Goal: Use online tool/utility: Utilize a website feature to perform a specific function

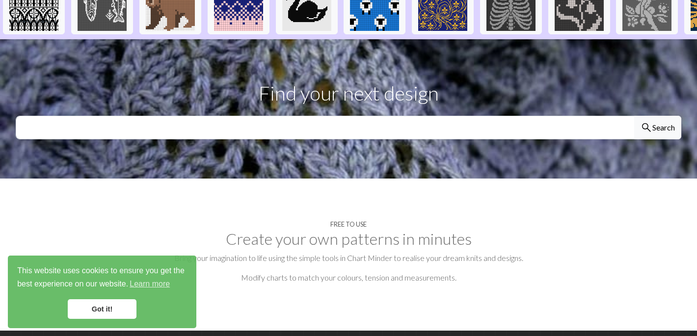
scroll to position [293, 0]
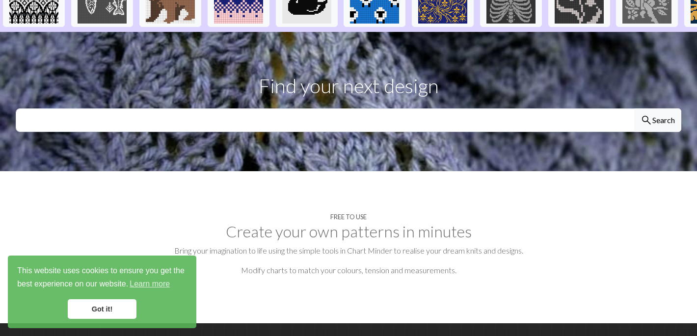
click at [90, 309] on link "Got it!" at bounding box center [102, 309] width 69 height 20
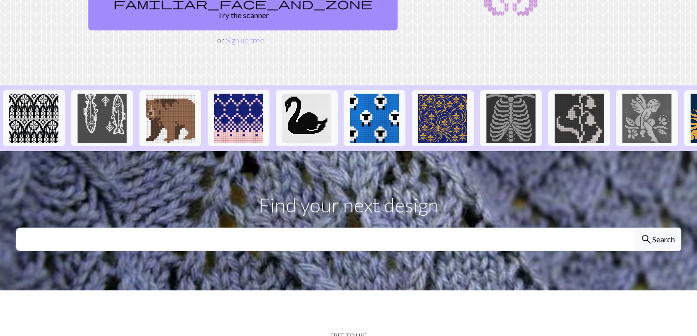
scroll to position [174, 0]
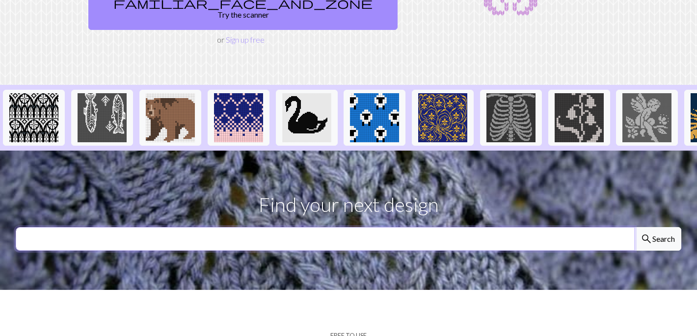
click at [130, 227] on input "text" at bounding box center [325, 239] width 619 height 24
type input "prawn"
click at [634, 227] on button "search Search" at bounding box center [657, 239] width 47 height 24
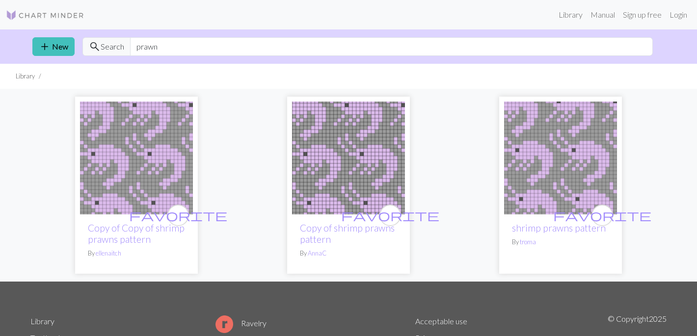
click at [310, 148] on img at bounding box center [348, 158] width 113 height 113
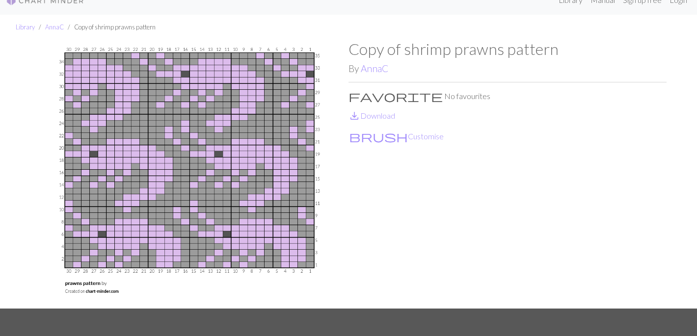
scroll to position [14, 0]
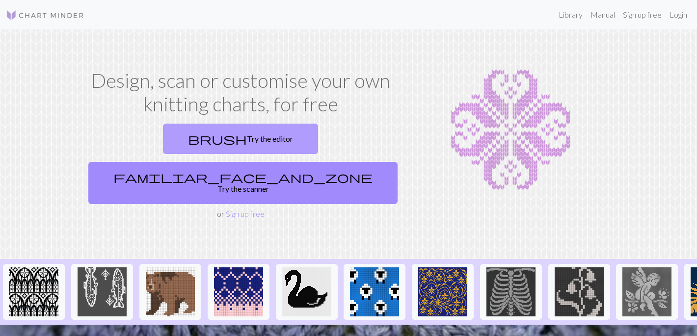
click at [163, 140] on link "brush Try the editor" at bounding box center [240, 139] width 155 height 30
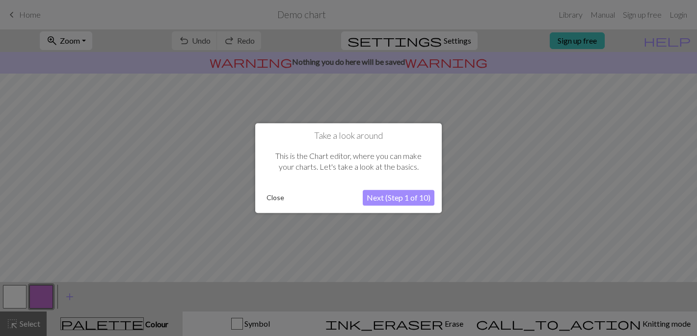
click at [383, 195] on button "Next (Step 1 of 10)" at bounding box center [399, 198] width 72 height 16
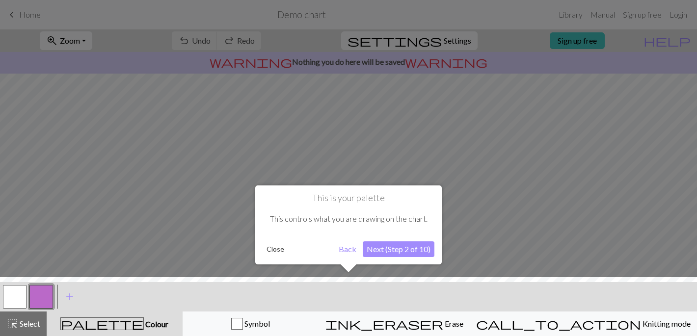
click at [400, 250] on button "Next (Step 2 of 10)" at bounding box center [399, 249] width 72 height 16
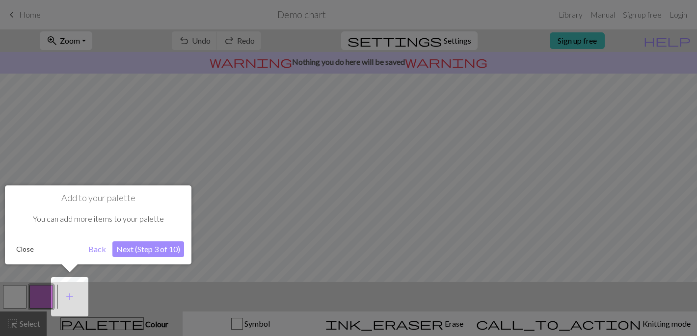
click at [159, 249] on button "Next (Step 3 of 10)" at bounding box center [148, 249] width 72 height 16
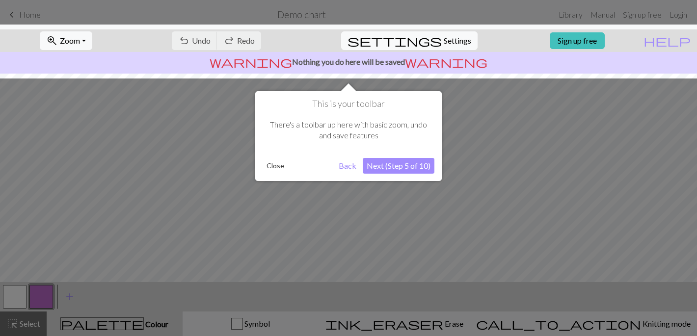
click at [409, 164] on button "Next (Step 5 of 10)" at bounding box center [399, 166] width 72 height 16
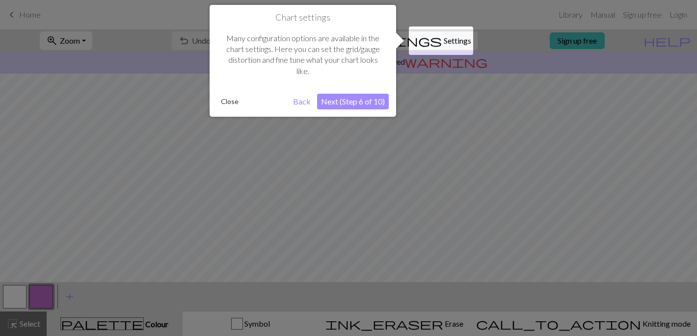
click at [358, 99] on button "Next (Step 6 of 10)" at bounding box center [353, 102] width 72 height 16
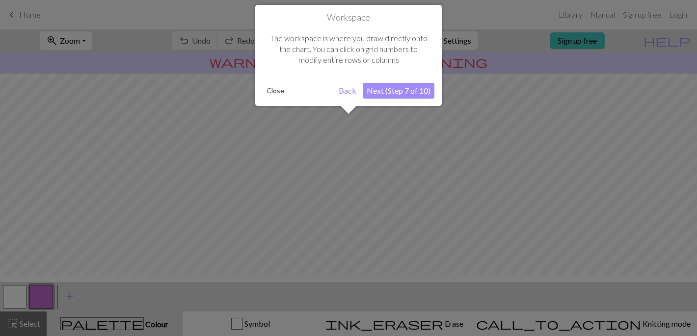
scroll to position [59, 0]
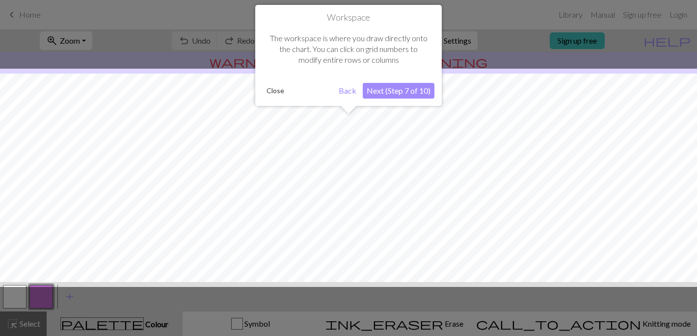
click at [389, 86] on button "Next (Step 7 of 10)" at bounding box center [399, 91] width 72 height 16
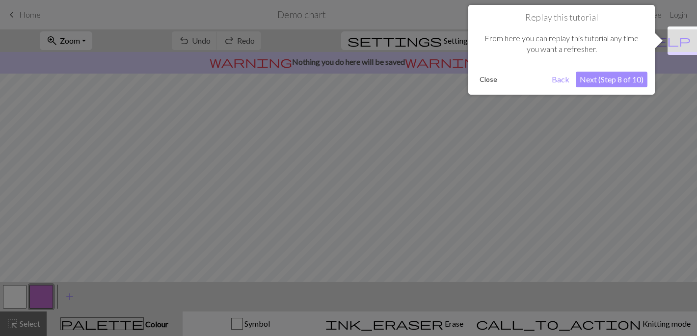
click at [597, 78] on button "Next (Step 8 of 10)" at bounding box center [612, 80] width 72 height 16
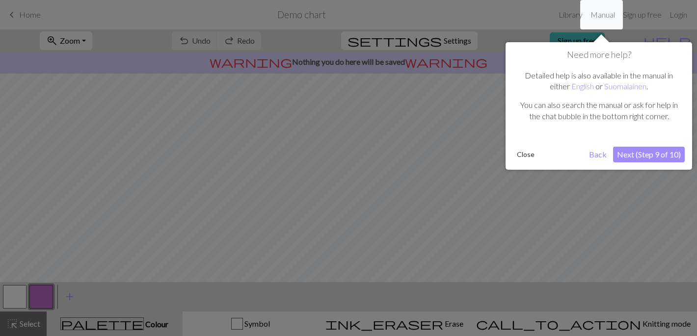
click at [635, 156] on button "Next (Step 9 of 10)" at bounding box center [649, 155] width 72 height 16
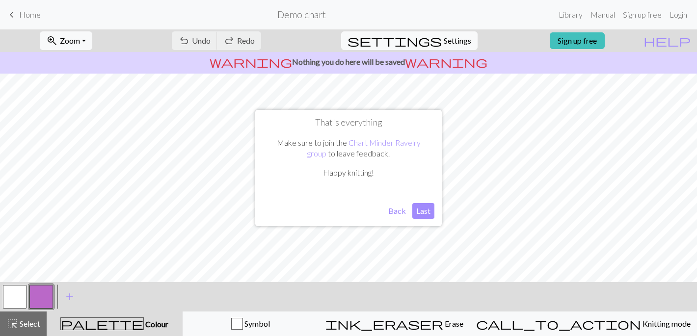
click at [425, 212] on button "Last" at bounding box center [423, 211] width 22 height 16
